Goal: Information Seeking & Learning: Find contact information

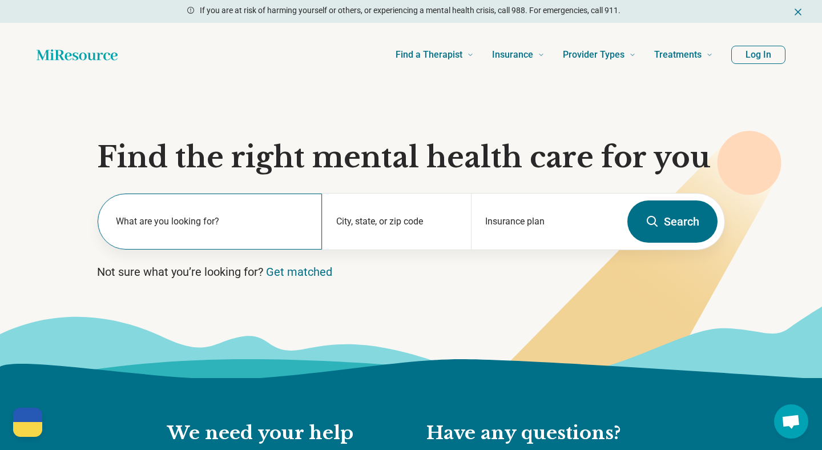
click at [257, 219] on label "What are you looking for?" at bounding box center [212, 222] width 192 height 14
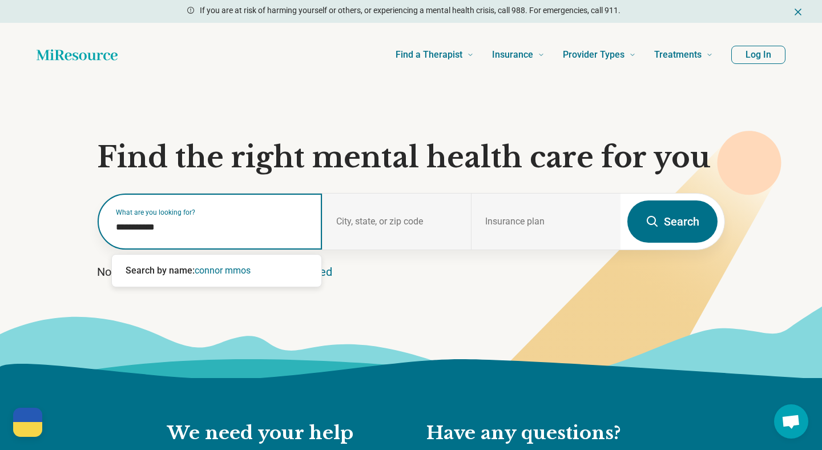
type input "**********"
click at [247, 280] on div "Search by name: connor mmoss" at bounding box center [216, 270] width 209 height 23
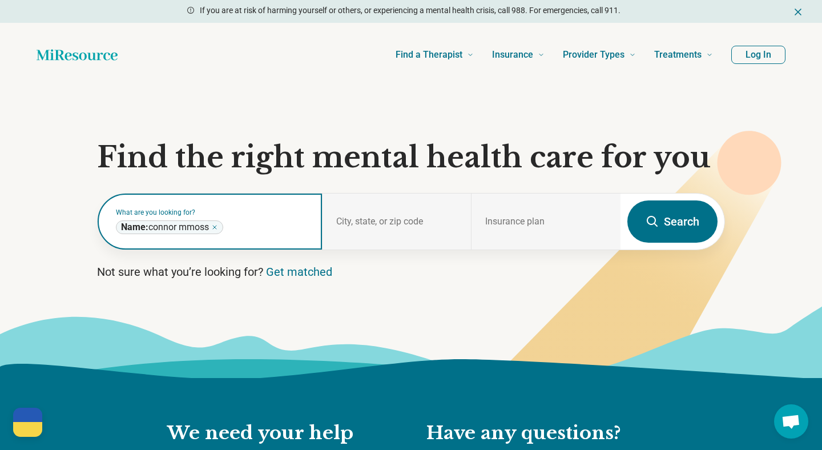
click at [196, 230] on span "Name: connor mmoss" at bounding box center [165, 226] width 88 height 11
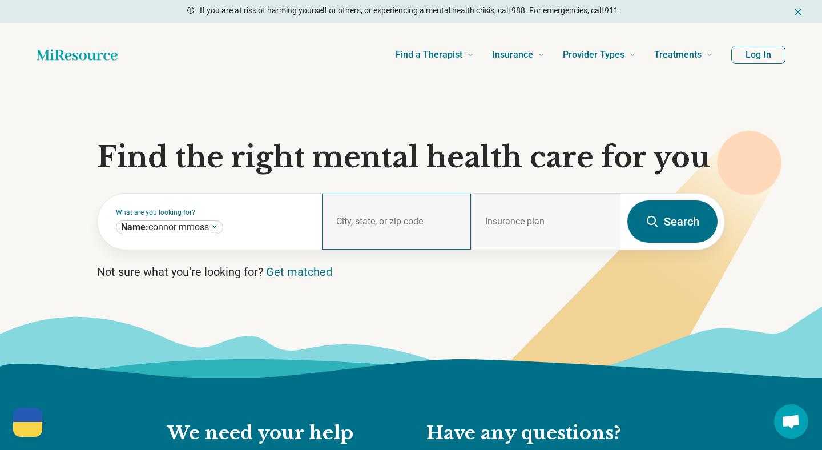
click at [392, 237] on div "City, state, or zip code" at bounding box center [397, 222] width 150 height 56
click at [396, 221] on div "City, state, or zip code" at bounding box center [397, 222] width 150 height 56
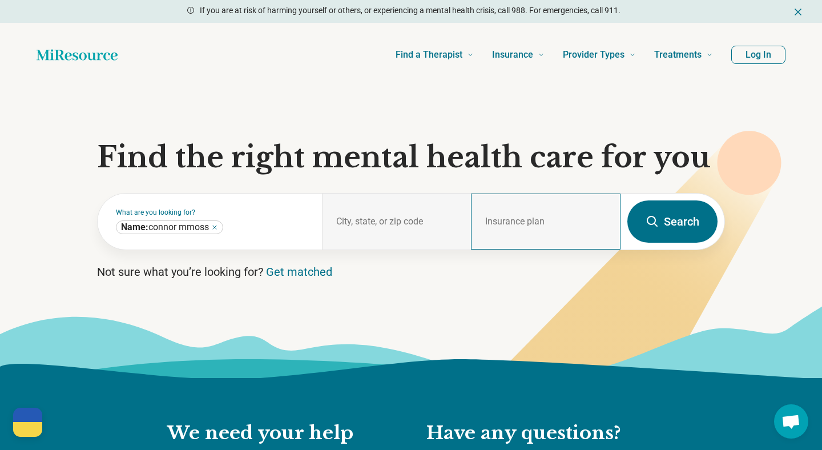
click at [482, 216] on div "Insurance plan" at bounding box center [546, 222] width 150 height 56
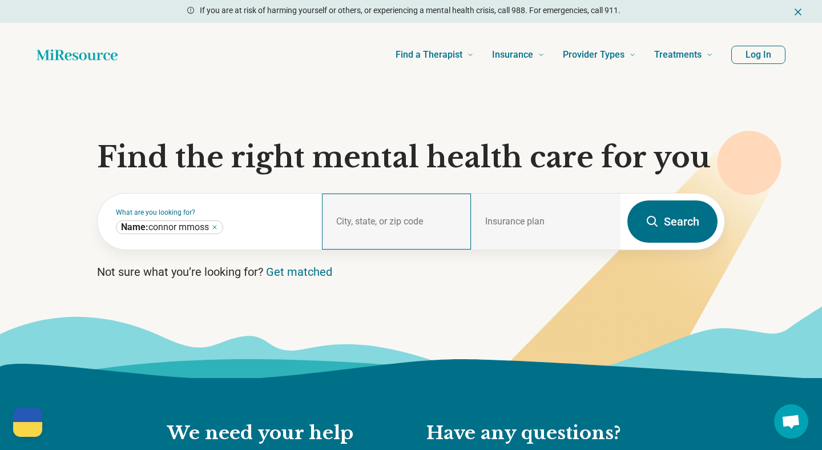
click at [450, 217] on div "City, state, or zip code" at bounding box center [397, 222] width 150 height 56
click at [685, 223] on button "Search" at bounding box center [672, 221] width 90 height 42
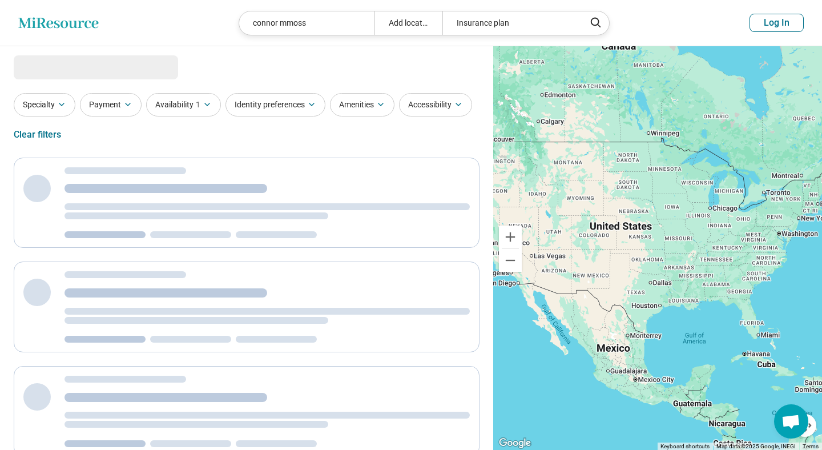
select select "***"
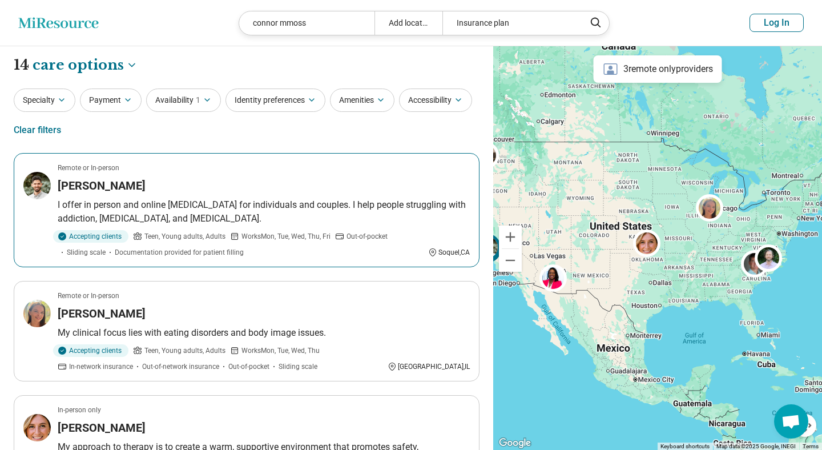
click at [106, 193] on article "Remote or In-person Harold Moss I offer in person and online psychotherapy for …" at bounding box center [247, 210] width 466 height 114
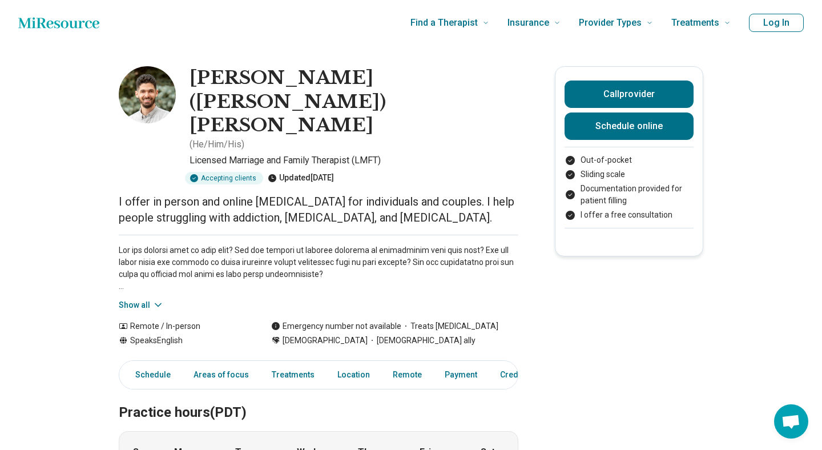
click at [126, 299] on button "Show all" at bounding box center [141, 305] width 45 height 12
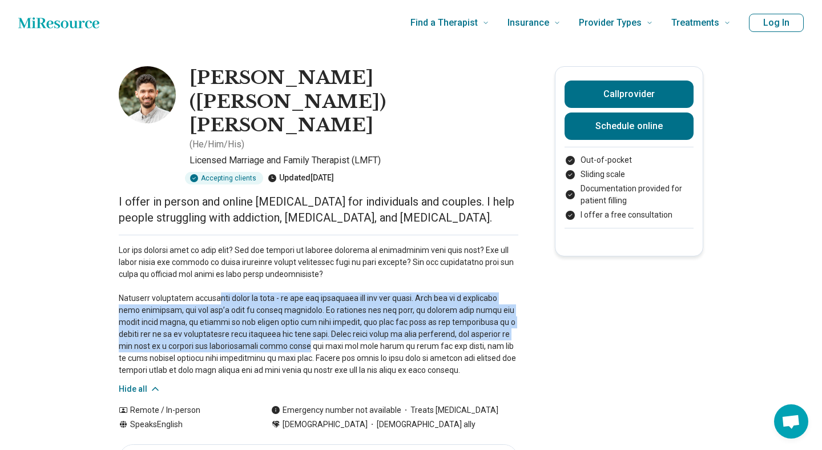
drag, startPoint x: 211, startPoint y: 233, endPoint x: 223, endPoint y: 280, distance: 48.9
click at [223, 280] on p at bounding box center [319, 310] width 400 height 132
click at [352, 297] on p at bounding box center [319, 310] width 400 height 132
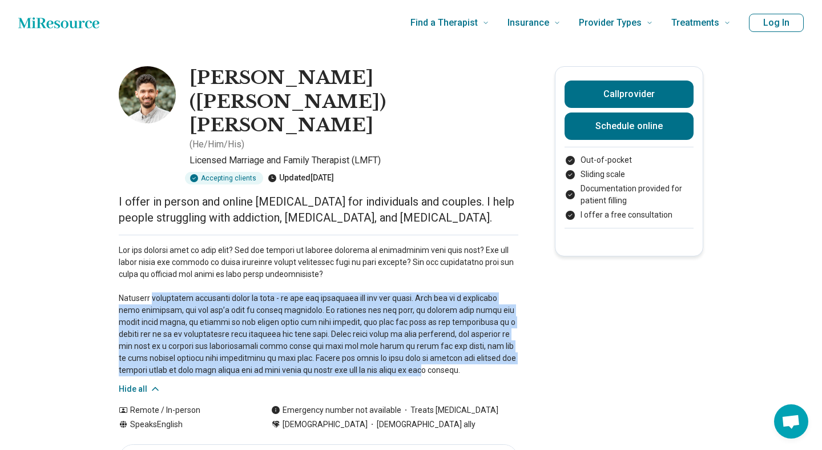
drag, startPoint x: 368, startPoint y: 309, endPoint x: 154, endPoint y: 243, distance: 223.5
click at [154, 244] on p at bounding box center [319, 310] width 400 height 132
click at [162, 244] on p at bounding box center [319, 310] width 400 height 132
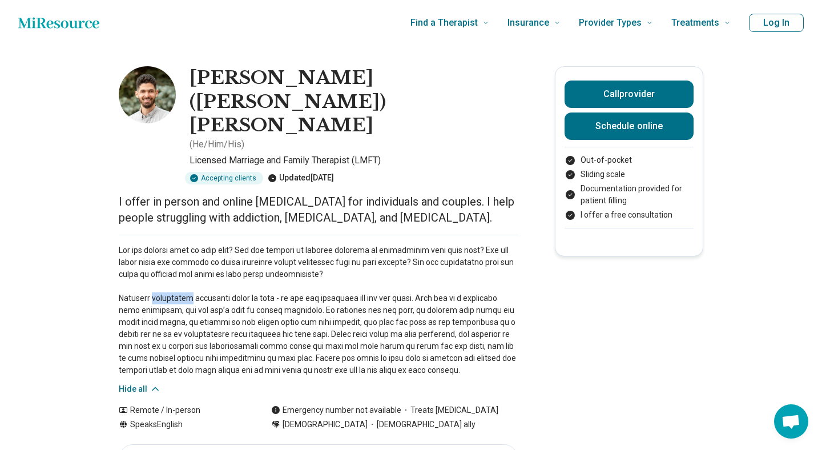
click at [162, 244] on p at bounding box center [319, 310] width 400 height 132
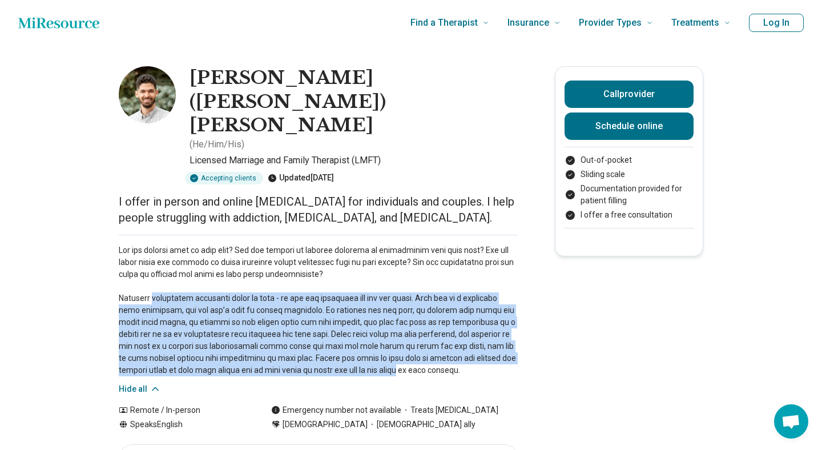
drag, startPoint x: 162, startPoint y: 236, endPoint x: 324, endPoint y: 309, distance: 178.3
click at [324, 309] on p at bounding box center [319, 310] width 400 height 132
click at [362, 306] on p at bounding box center [319, 310] width 400 height 132
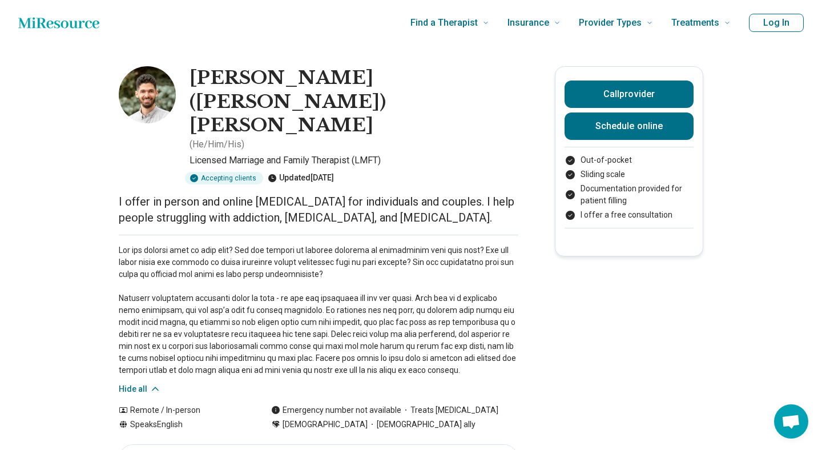
click at [362, 306] on p at bounding box center [319, 310] width 400 height 132
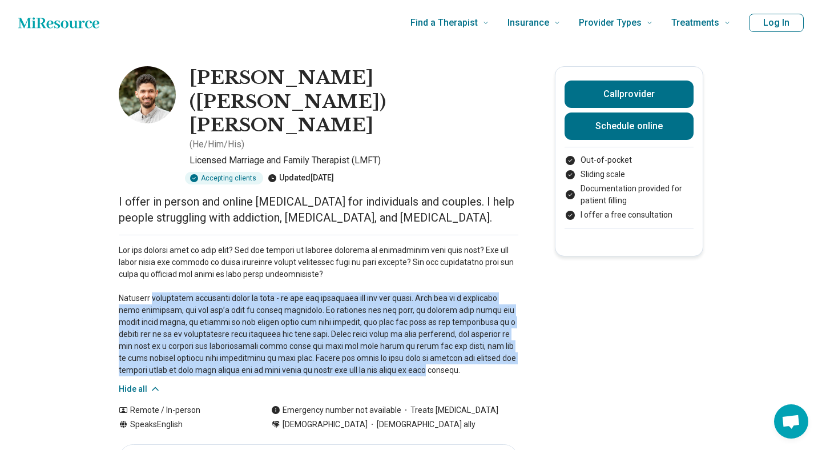
drag, startPoint x: 362, startPoint y: 306, endPoint x: 156, endPoint y: 233, distance: 218.4
click at [156, 244] on p at bounding box center [319, 310] width 400 height 132
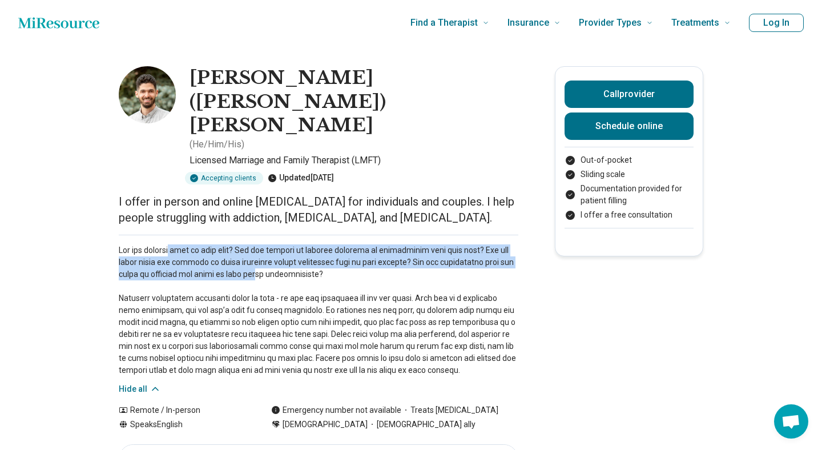
drag, startPoint x: 247, startPoint y: 212, endPoint x: 170, endPoint y: 192, distance: 78.9
click at [170, 244] on p at bounding box center [319, 310] width 400 height 132
click at [210, 261] on p at bounding box center [319, 310] width 400 height 132
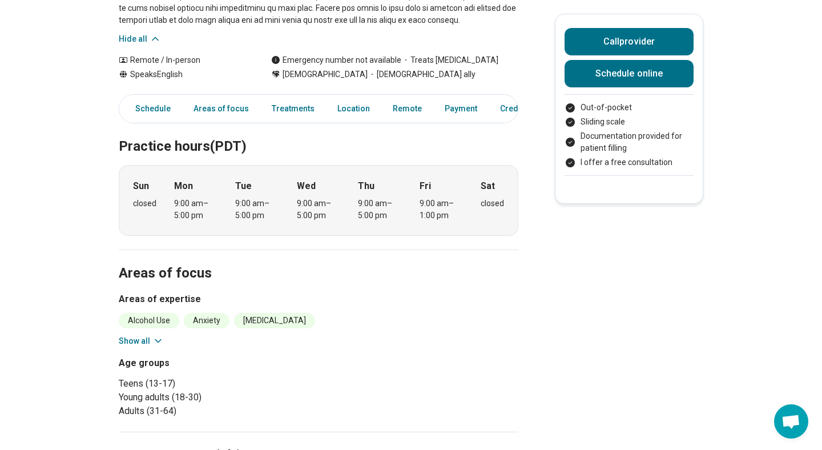
scroll to position [351, 0]
drag, startPoint x: 460, startPoint y: 155, endPoint x: 420, endPoint y: 126, distance: 49.4
click at [420, 178] on div "Fri 9:00 am – 1:00 pm" at bounding box center [442, 199] width 44 height 42
click at [394, 235] on h2 "Areas of focus" at bounding box center [319, 258] width 400 height 47
click at [154, 312] on div "Alcohol Use Anxiety [MEDICAL_DATA] [MEDICAL_DATA] Burnout [MEDICAL_DATA] Drug U…" at bounding box center [319, 329] width 400 height 34
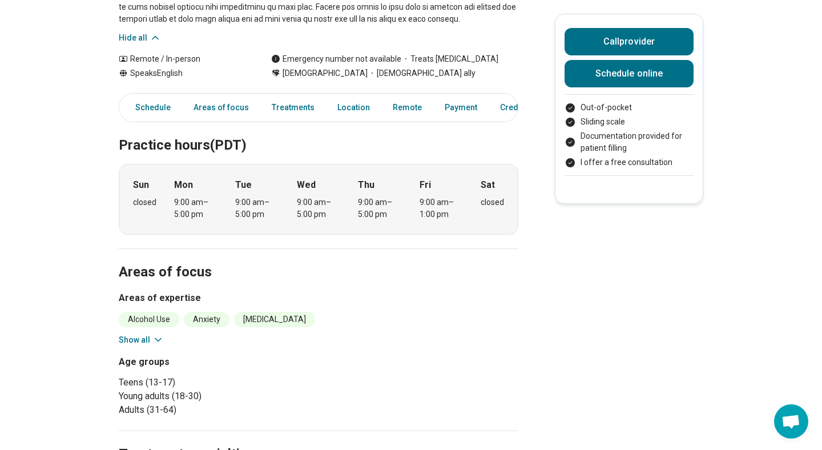
click at [152, 334] on icon at bounding box center [157, 339] width 11 height 11
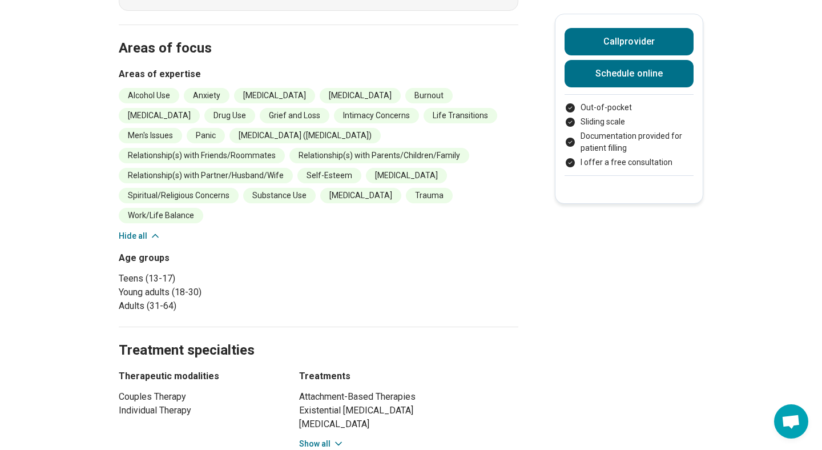
scroll to position [577, 0]
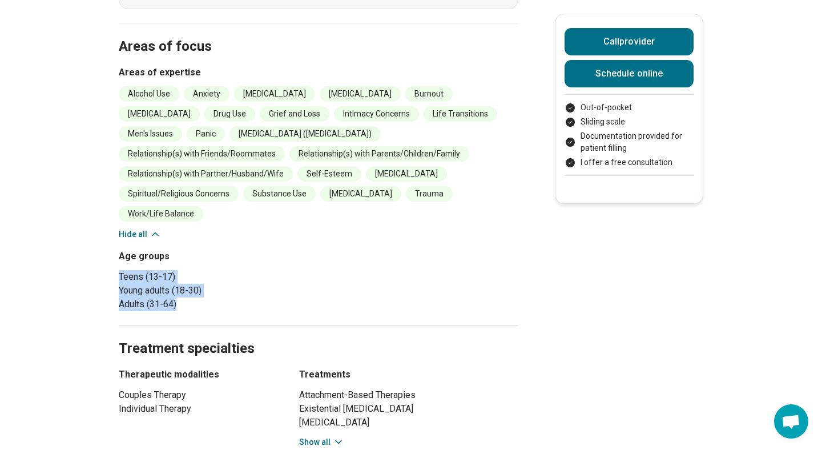
drag, startPoint x: 223, startPoint y: 236, endPoint x: 198, endPoint y: 198, distance: 46.2
click at [198, 249] on div "Age groups Teens (13-17) Young adults (18-30) Adults (31-64)" at bounding box center [216, 280] width 195 height 62
click at [212, 312] on h2 "Treatment specialties" at bounding box center [319, 335] width 400 height 47
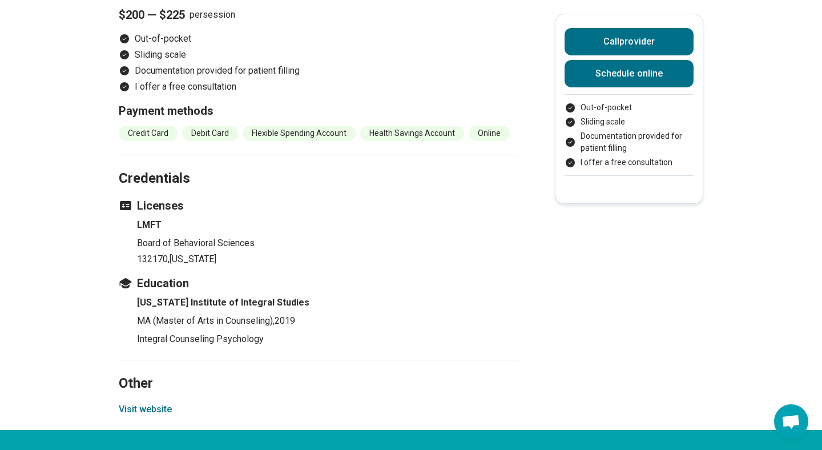
scroll to position [1424, 0]
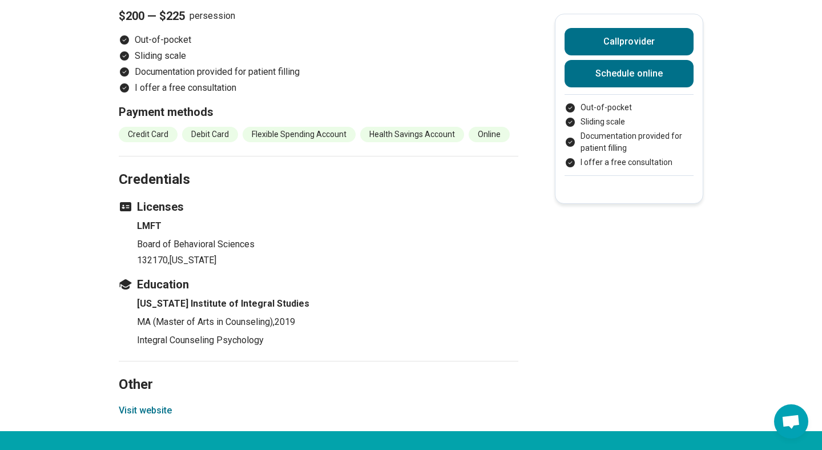
click at [161, 361] on section "Other Visit website" at bounding box center [319, 396] width 400 height 70
click at [157, 404] on button "Visit website" at bounding box center [145, 411] width 53 height 14
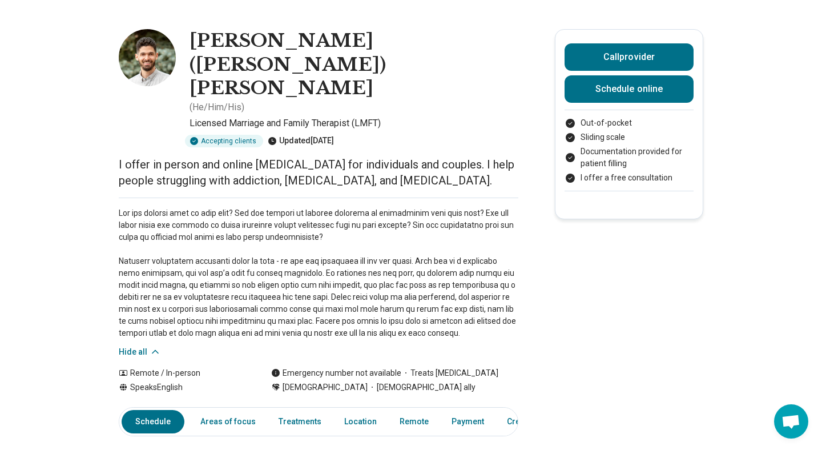
scroll to position [0, 0]
